Goal: Information Seeking & Learning: Learn about a topic

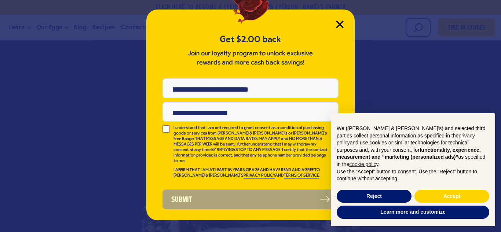
click at [338, 21] on icon "Close Modal" at bounding box center [340, 25] width 8 height 8
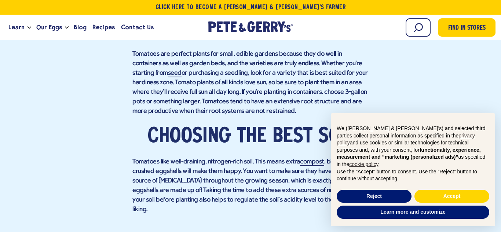
scroll to position [974, 0]
drag, startPoint x: 132, startPoint y: 54, endPoint x: 284, endPoint y: 110, distance: 161.5
click at [284, 110] on p "Tomatoes are perfect plants for small, edible gardens because they do well in c…" at bounding box center [250, 82] width 236 height 67
copy p "Tomatoes are perfect plants for small, edible gardens because they do well in c…"
click at [228, 82] on p "Tomatoes are perfect plants for small, edible gardens because they do well in c…" at bounding box center [250, 82] width 236 height 67
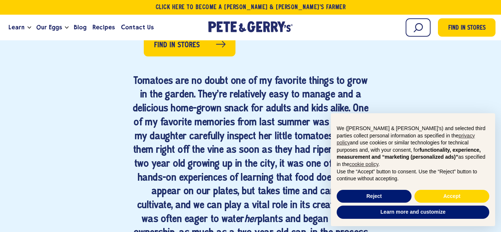
scroll to position [418, 0]
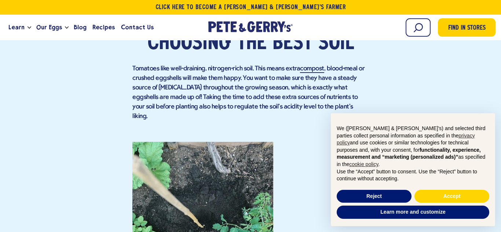
scroll to position [1069, 0]
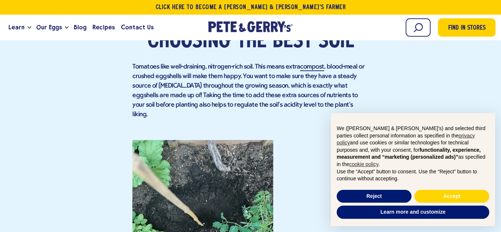
drag, startPoint x: 133, startPoint y: 67, endPoint x: 355, endPoint y: 103, distance: 224.3
click at [355, 103] on p "Tomatoes like well-draining, nitrogen-rich soil. This means extra compost , blo…" at bounding box center [250, 90] width 236 height 57
copy p "Tomatoes like well-draining, nitrogen-rich soil. This means extra compost , blo…"
click at [273, 103] on p "Tomatoes like well-draining, nitrogen-rich soil. This means extra compost , blo…" at bounding box center [250, 90] width 236 height 57
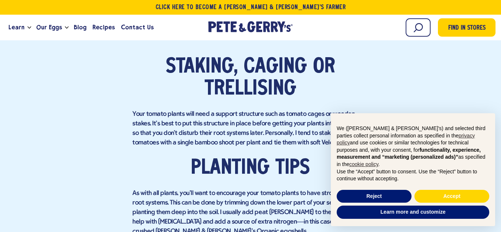
scroll to position [1351, 0]
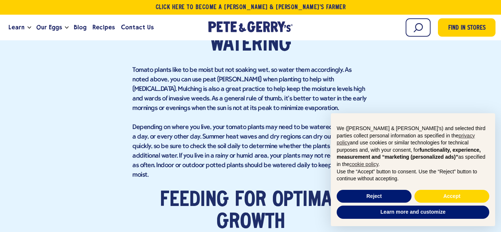
scroll to position [1561, 0]
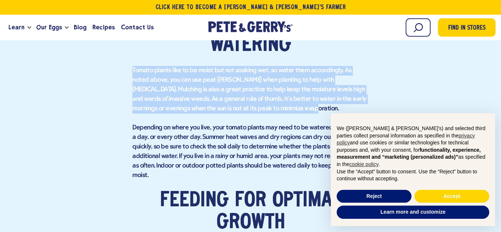
drag, startPoint x: 131, startPoint y: 59, endPoint x: 245, endPoint y: 100, distance: 121.1
copy p "Tomato plants like to be moist but not soaking wet, so water them accordingly. …"
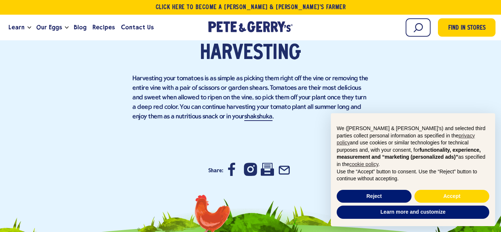
scroll to position [1879, 0]
